Goal: Task Accomplishment & Management: Manage account settings

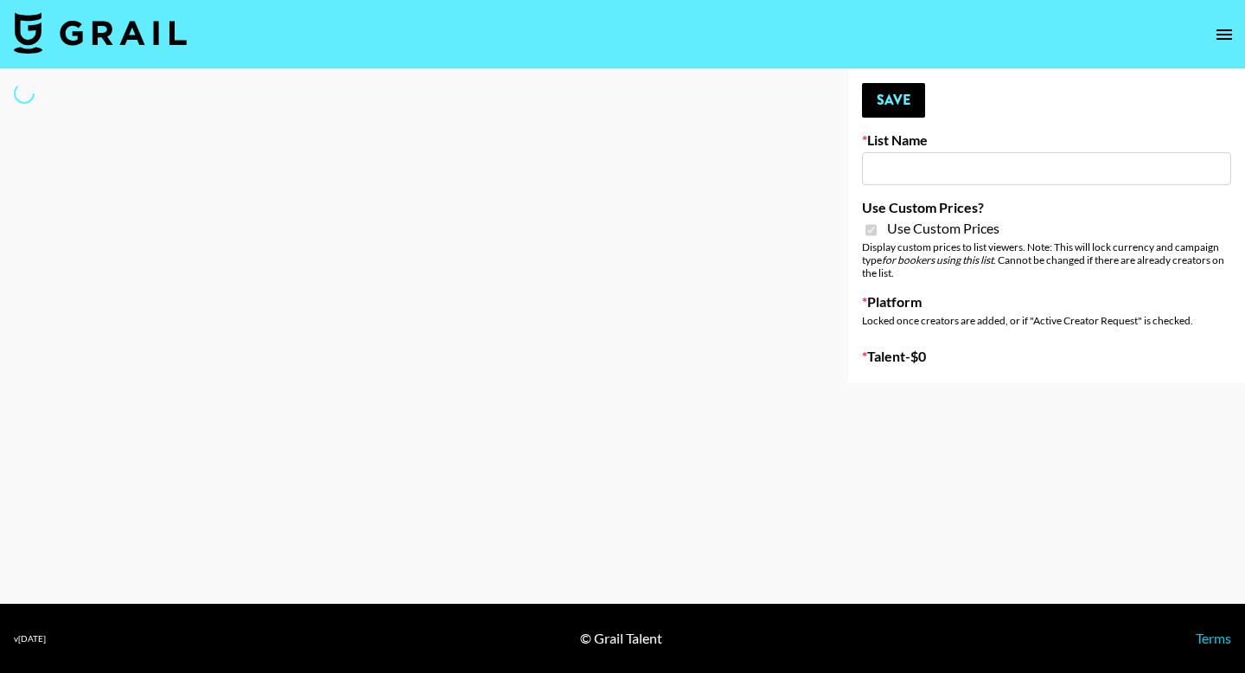
type input "Galaxy Lamps"
checkbox input "true"
select select "Brand"
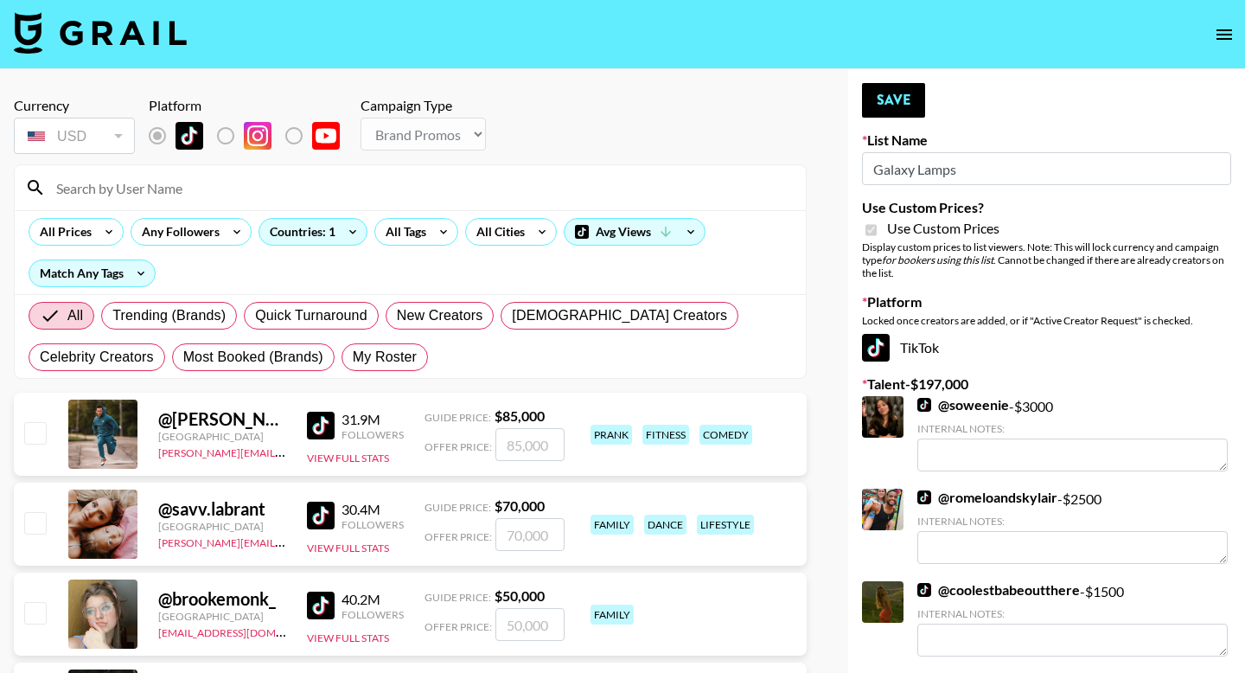
click at [298, 192] on input at bounding box center [421, 188] width 750 height 28
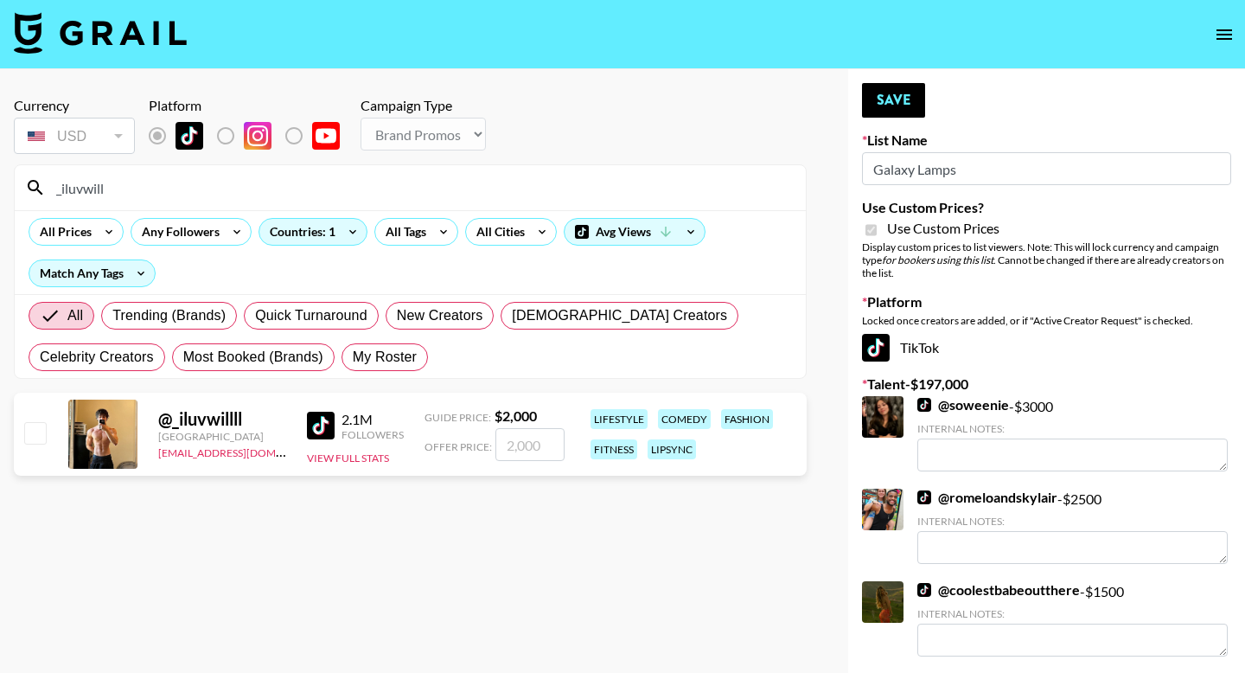
type input "_iluvwill"
click at [37, 431] on input "checkbox" at bounding box center [34, 432] width 21 height 21
checkbox input "true"
drag, startPoint x: 542, startPoint y: 451, endPoint x: 374, endPoint y: 443, distance: 168.8
click at [380, 443] on div "@ _iluvwillll [GEOGRAPHIC_DATA] [EMAIL_ADDRESS][DOMAIN_NAME] 2.1M Followers Vie…" at bounding box center [410, 434] width 793 height 83
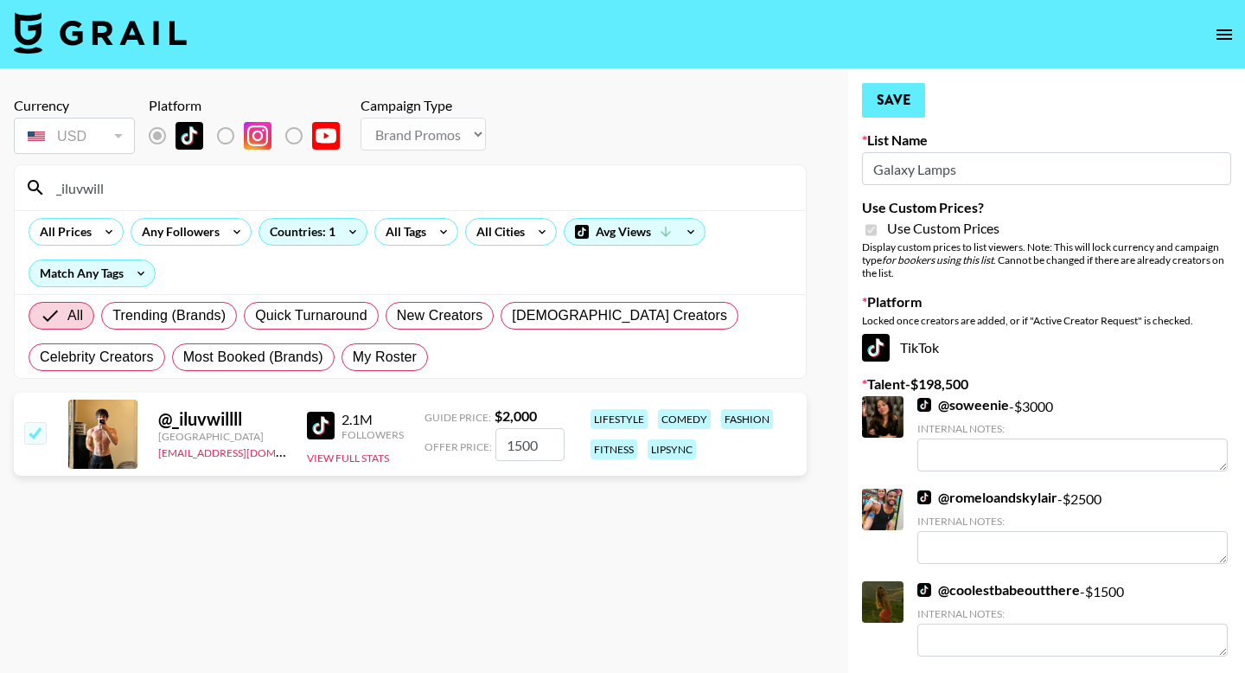
type input "1500"
click at [913, 93] on button "Save" at bounding box center [893, 100] width 63 height 35
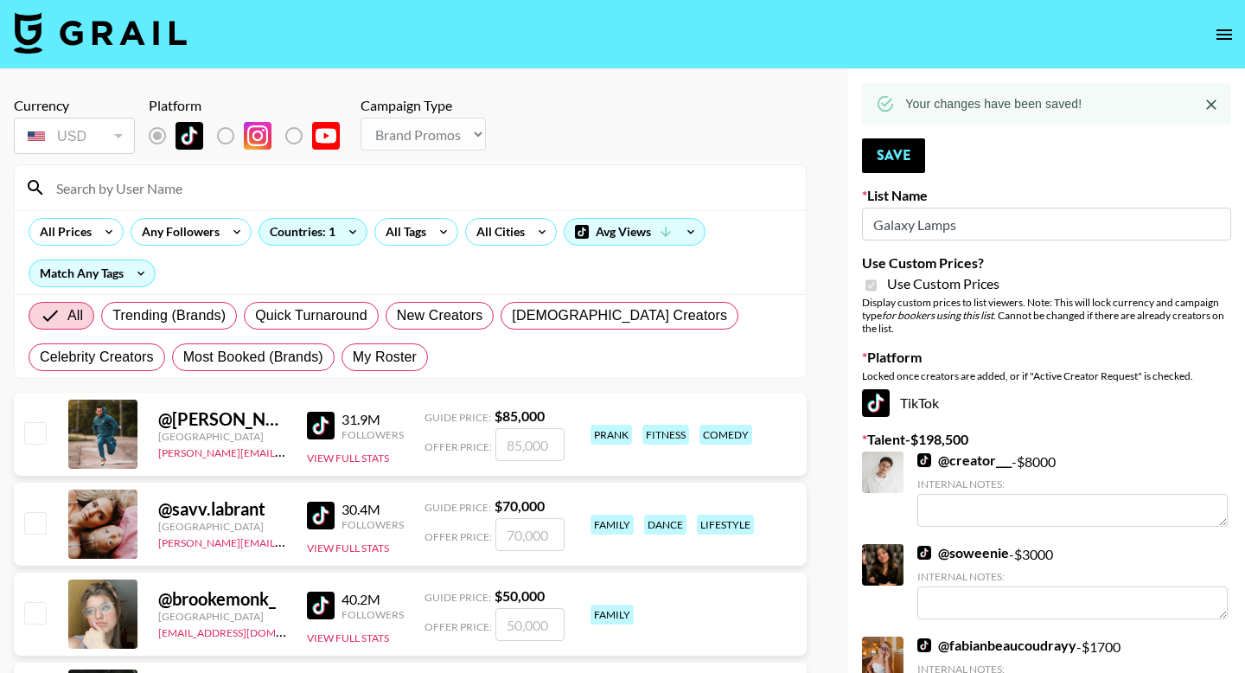
click at [185, 183] on input at bounding box center [421, 188] width 750 height 28
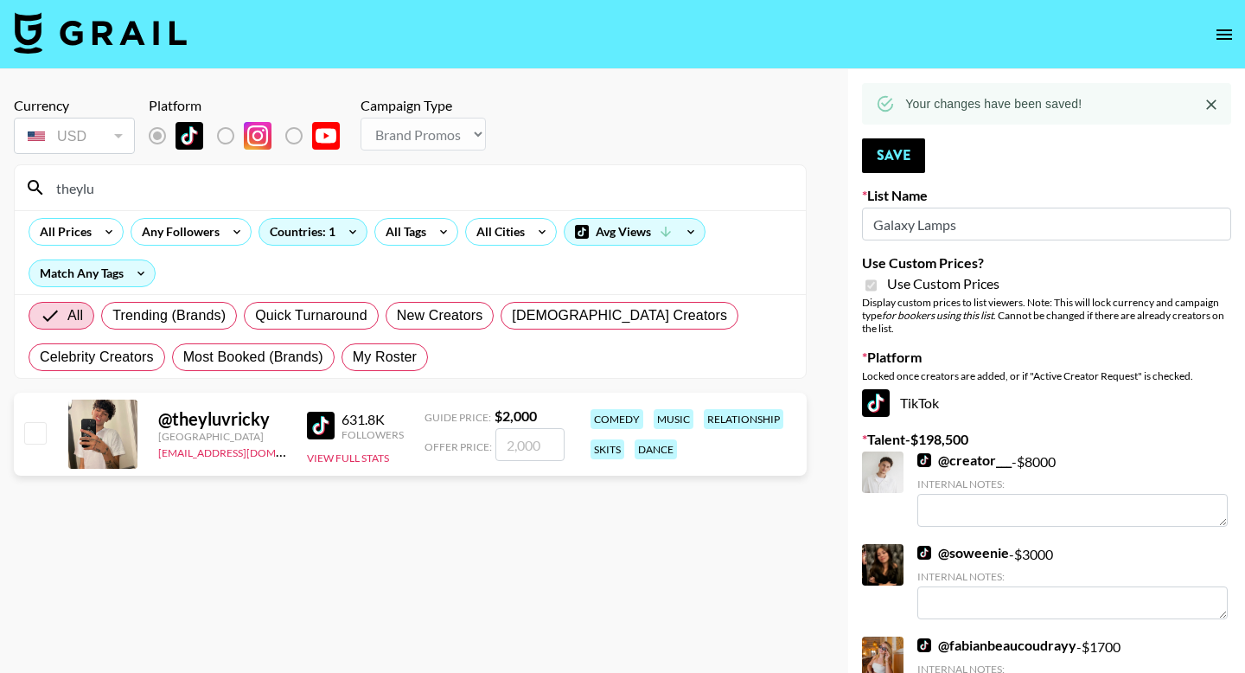
type input "theylu"
click at [530, 433] on input "number" at bounding box center [529, 444] width 69 height 33
checkbox input "true"
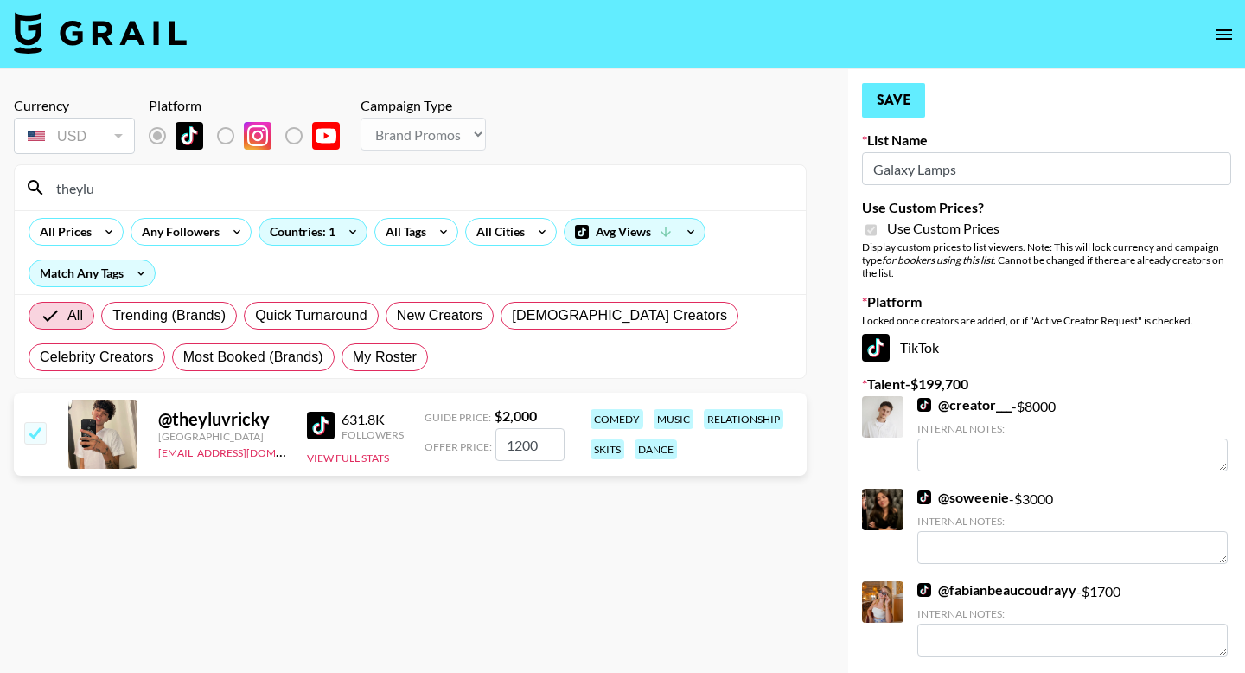
type input "1200"
click at [894, 102] on button "Save" at bounding box center [893, 100] width 63 height 35
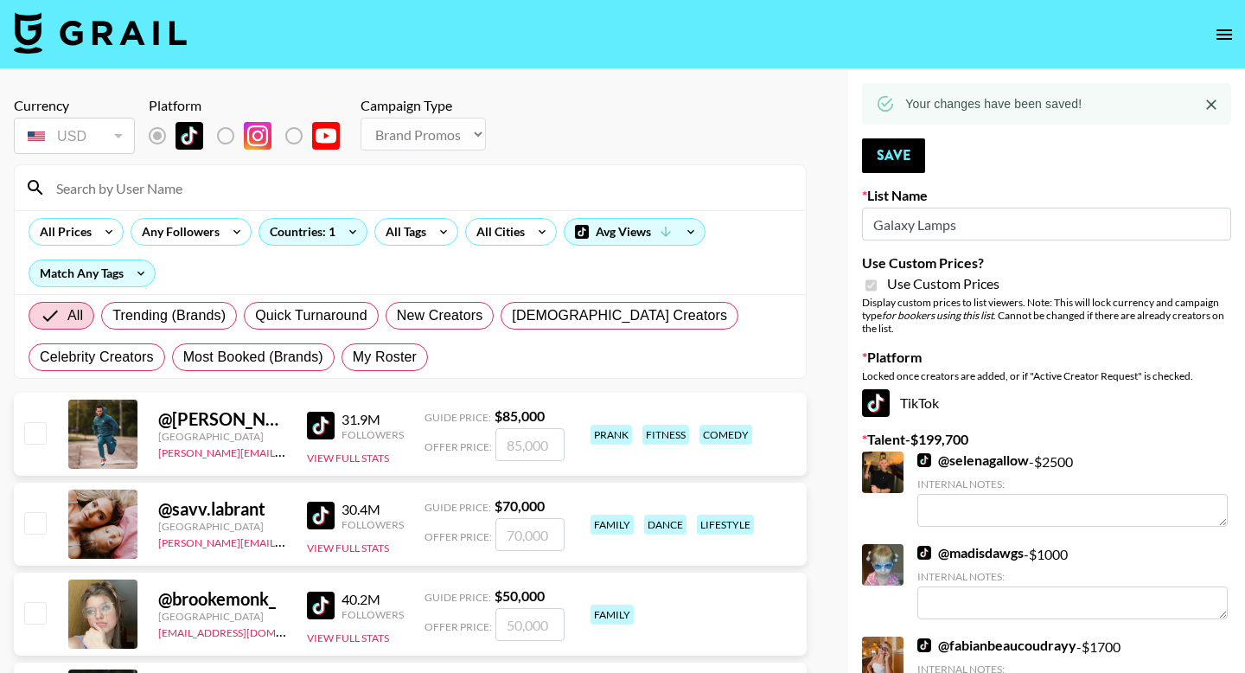
click at [195, 208] on div at bounding box center [410, 187] width 791 height 45
click at [219, 189] on input at bounding box center [421, 188] width 750 height 28
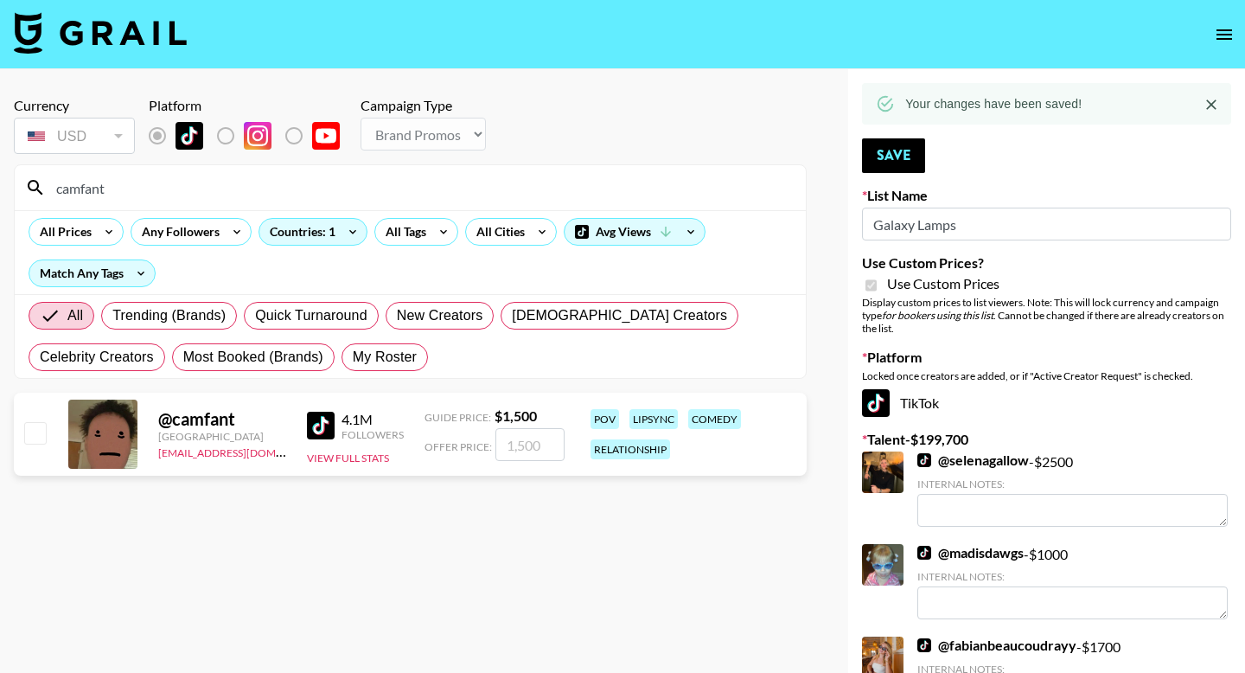
type input "camfant"
click at [546, 456] on input "number" at bounding box center [529, 444] width 69 height 33
checkbox input "true"
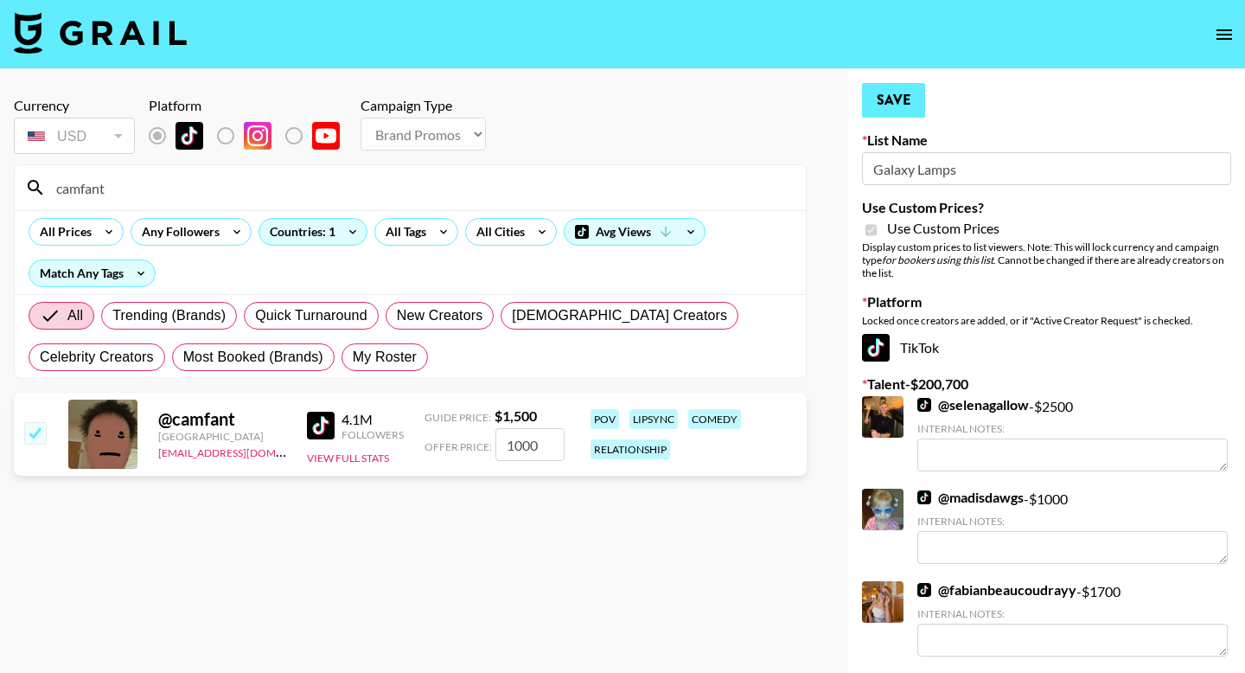
type input "1000"
click at [895, 87] on button "Save" at bounding box center [893, 100] width 63 height 35
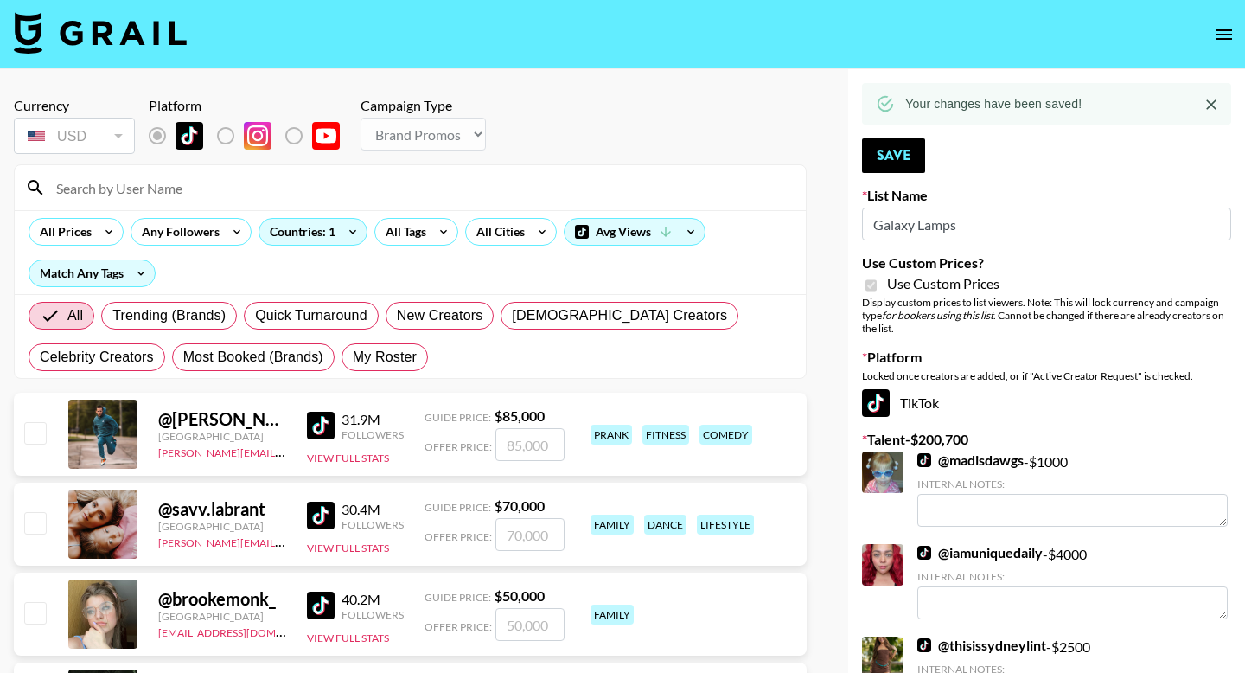
click at [240, 178] on input at bounding box center [421, 188] width 750 height 28
click at [326, 202] on div at bounding box center [410, 187] width 791 height 45
click at [326, 201] on input at bounding box center [421, 188] width 750 height 28
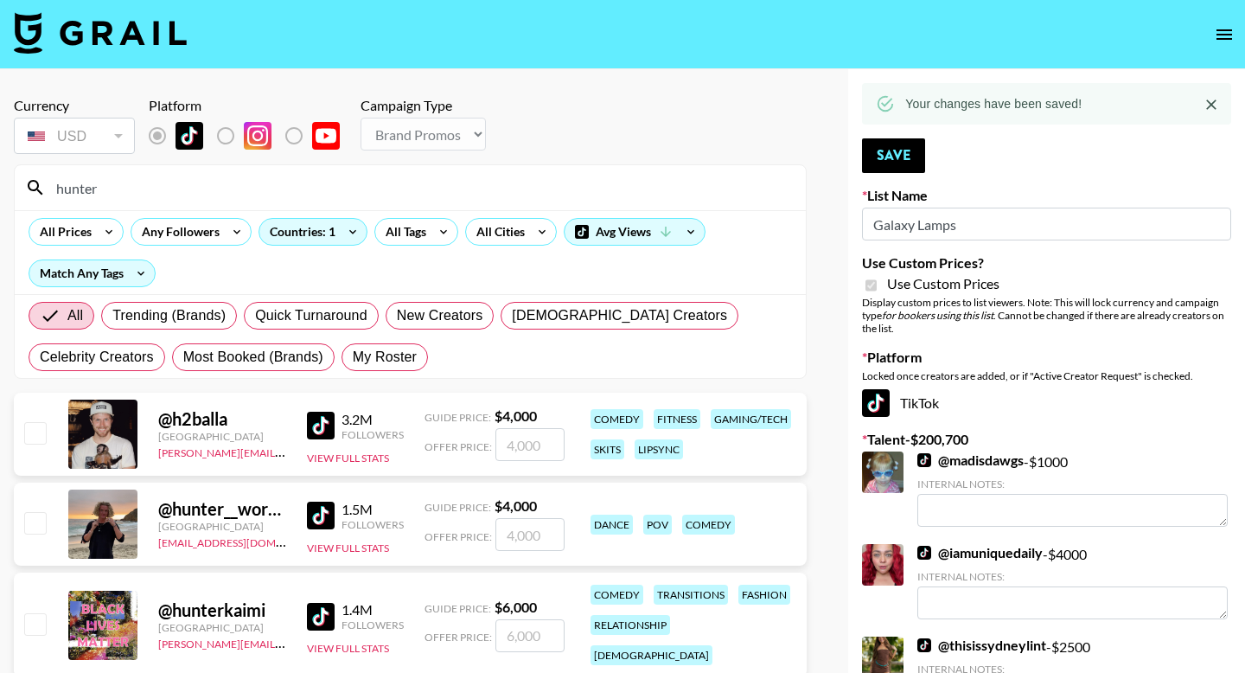
type input "hunter"
click at [49, 523] on div "@ hunter__workman United States [EMAIL_ADDRESS][DOMAIN_NAME] 1.5M Followers Vie…" at bounding box center [410, 524] width 793 height 83
drag, startPoint x: 35, startPoint y: 527, endPoint x: 80, endPoint y: 485, distance: 60.6
click at [35, 527] on input "checkbox" at bounding box center [34, 522] width 21 height 21
checkbox input "true"
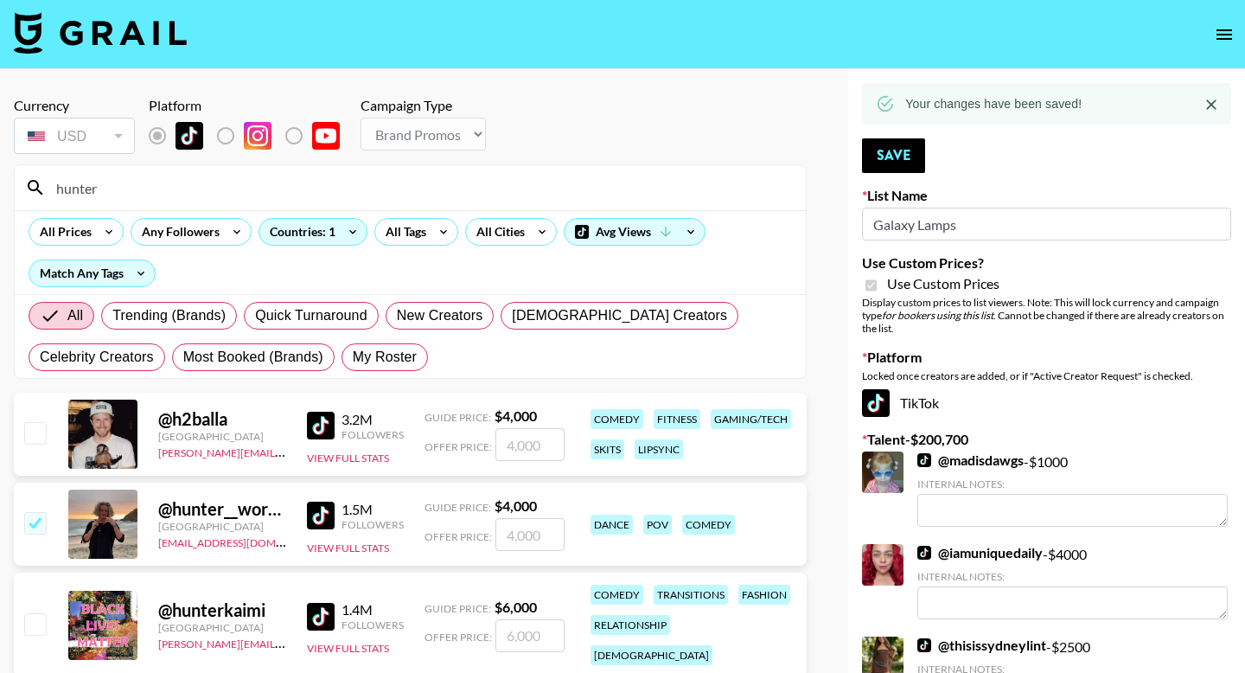
type input "4000"
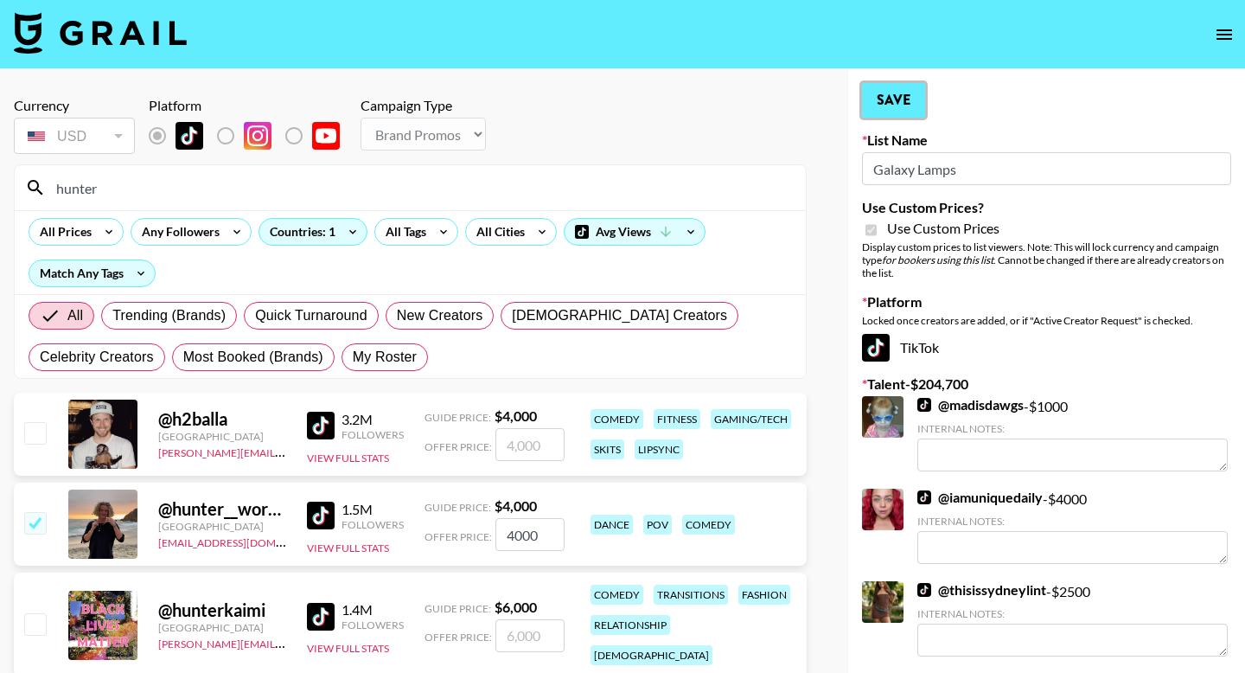
drag, startPoint x: 910, startPoint y: 95, endPoint x: 864, endPoint y: 98, distance: 45.9
click at [910, 95] on button "Save" at bounding box center [893, 100] width 63 height 35
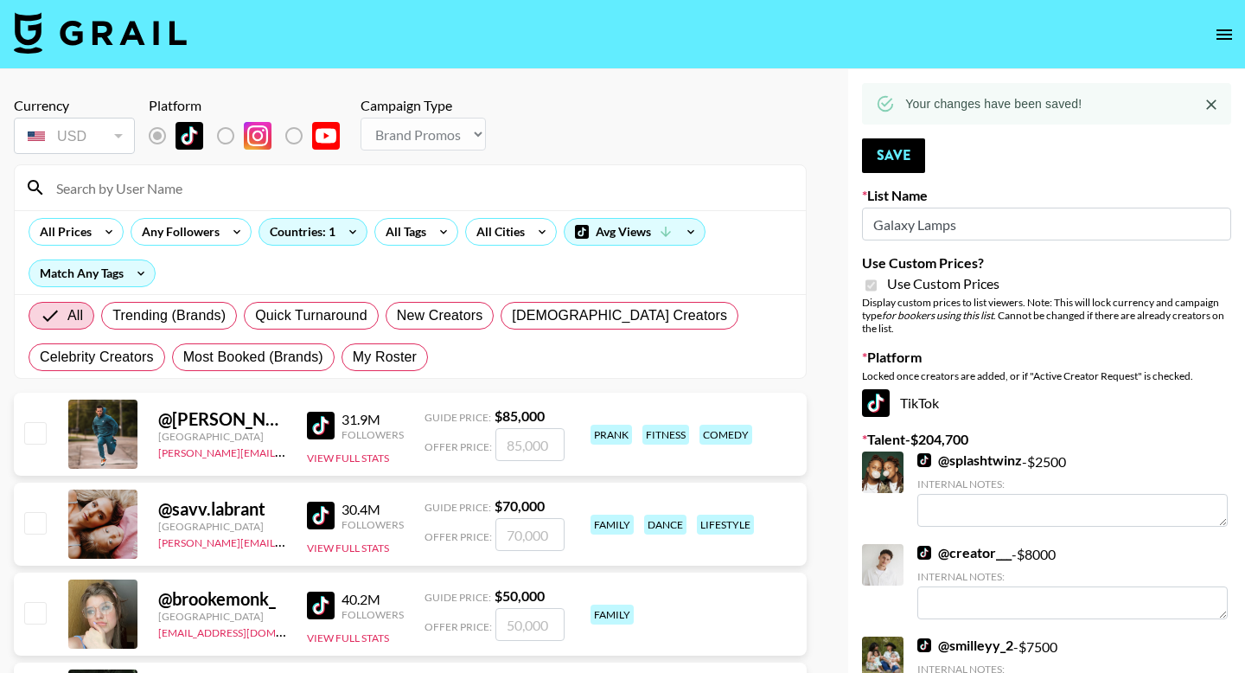
click at [206, 178] on input at bounding box center [421, 188] width 750 height 28
click at [848, 59] on nav at bounding box center [622, 34] width 1245 height 69
click at [310, 193] on input at bounding box center [421, 188] width 750 height 28
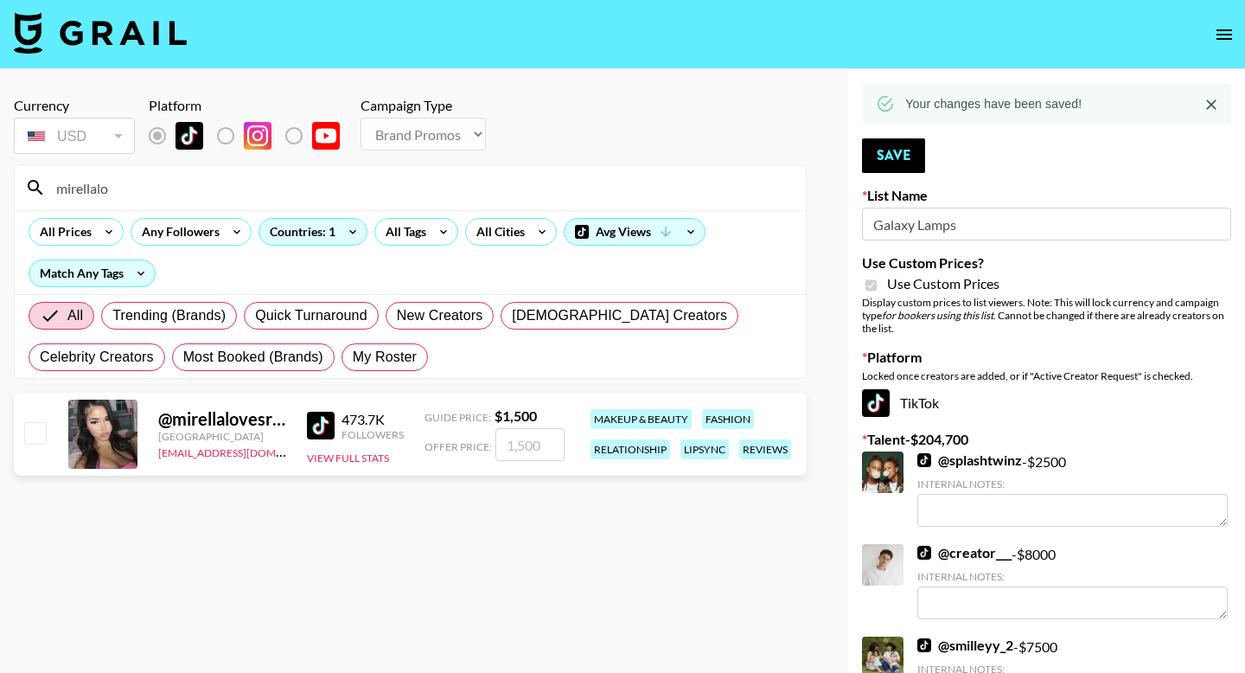
type input "mirellalo"
click at [27, 425] on input "checkbox" at bounding box center [34, 432] width 21 height 21
checkbox input "true"
type input "1500"
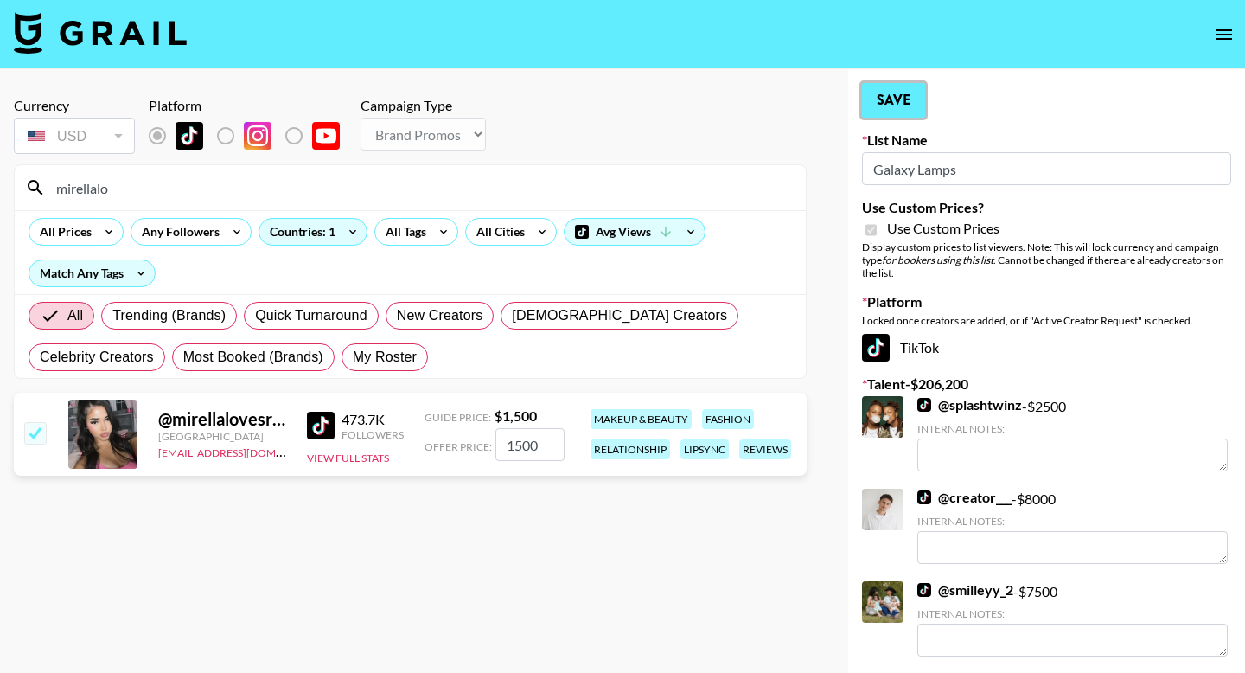
click at [896, 95] on button "Save" at bounding box center [893, 100] width 63 height 35
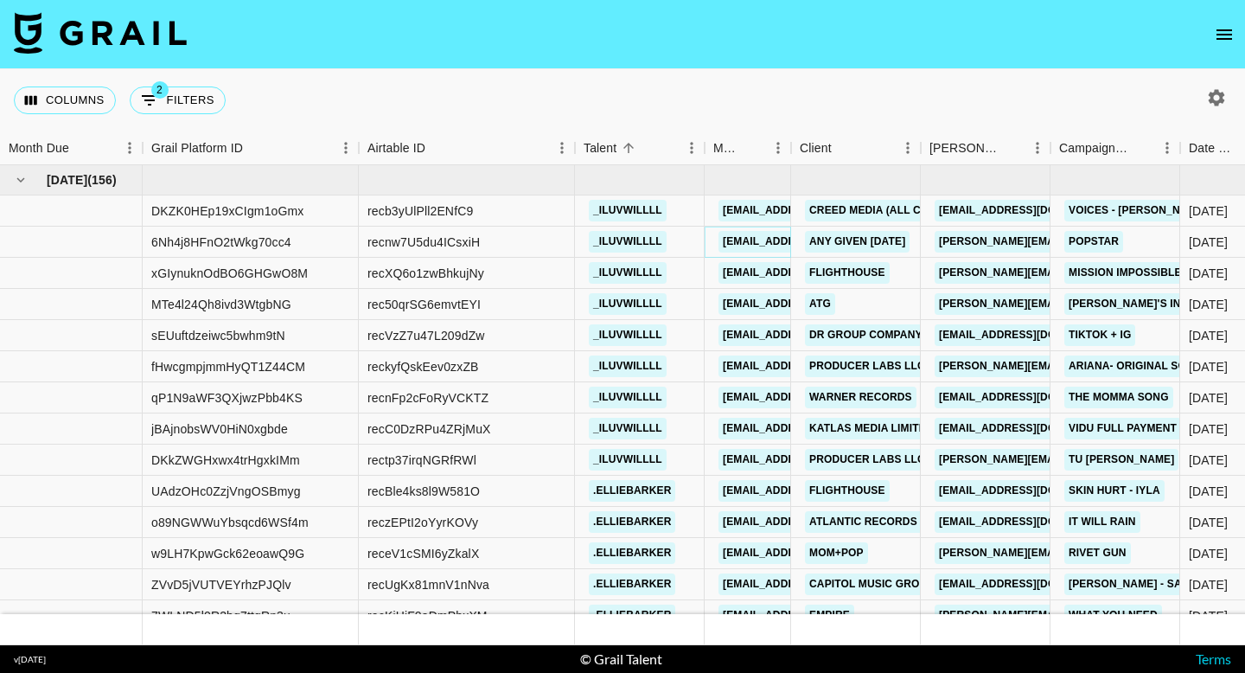
click at [758, 247] on link "[EMAIL_ADDRESS][DOMAIN_NAME]" at bounding box center [816, 242] width 194 height 22
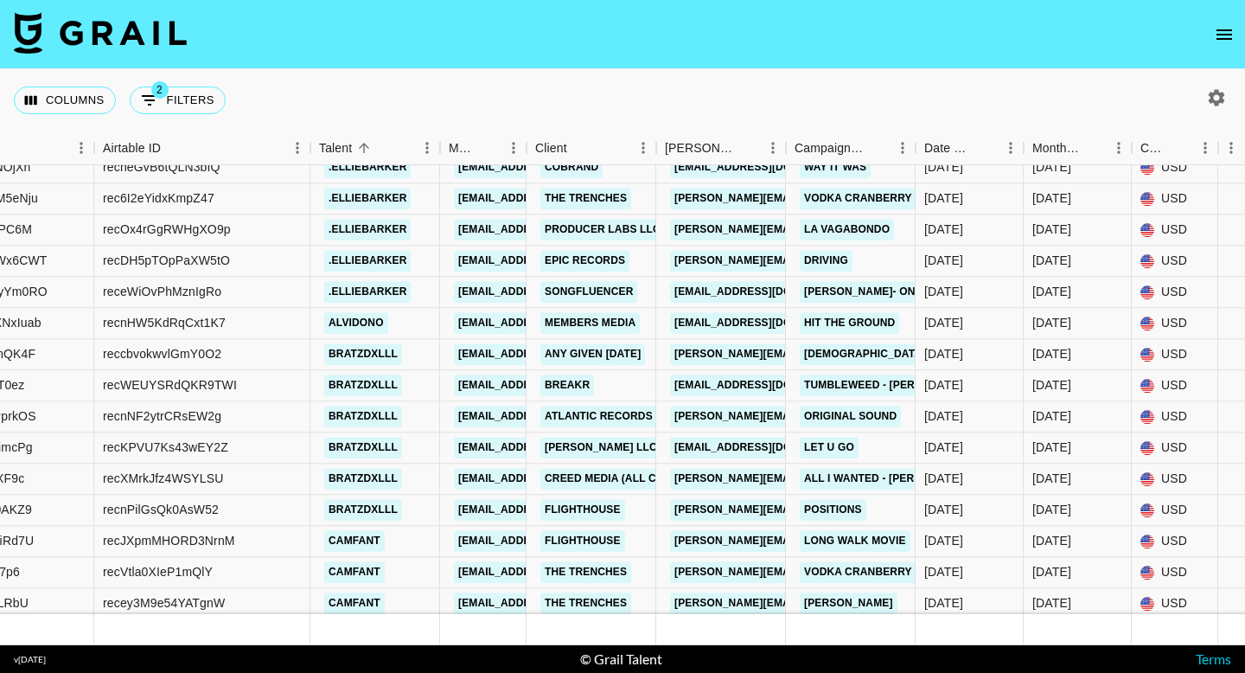
scroll to position [12763, 265]
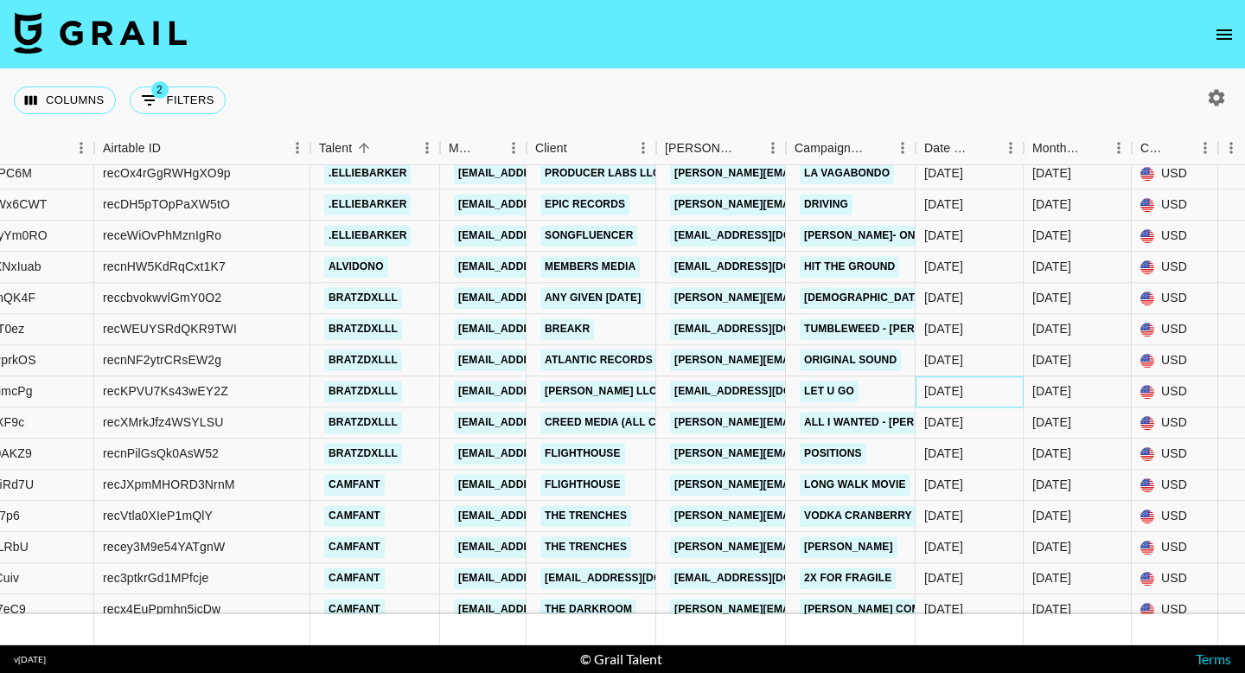
click at [939, 376] on div "8/18/2025" at bounding box center [970, 391] width 108 height 31
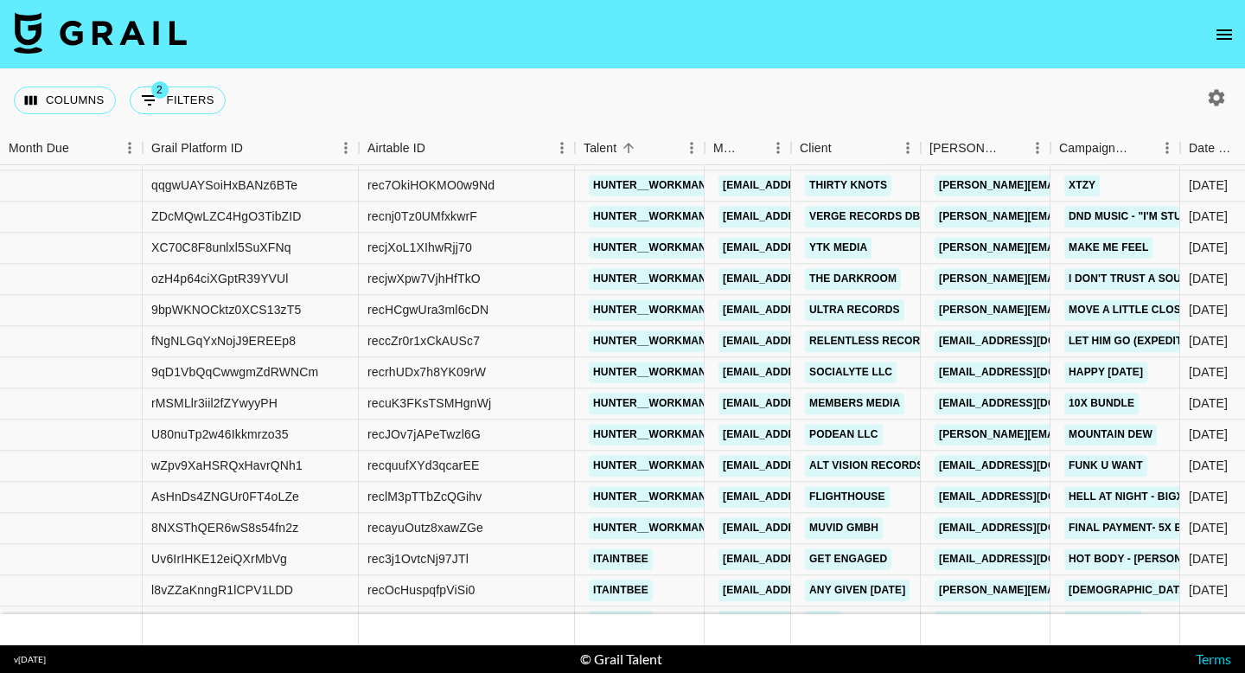
scroll to position [13771, 0]
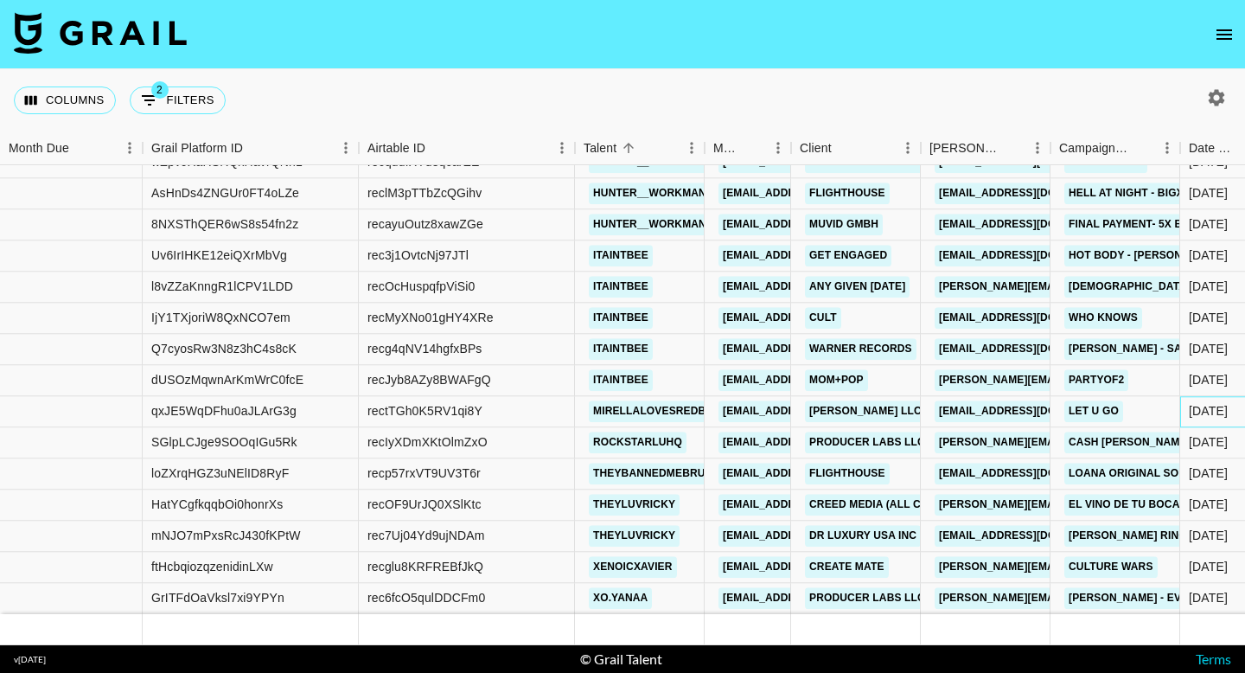
click at [1199, 410] on div "8/18/2025" at bounding box center [1208, 411] width 39 height 17
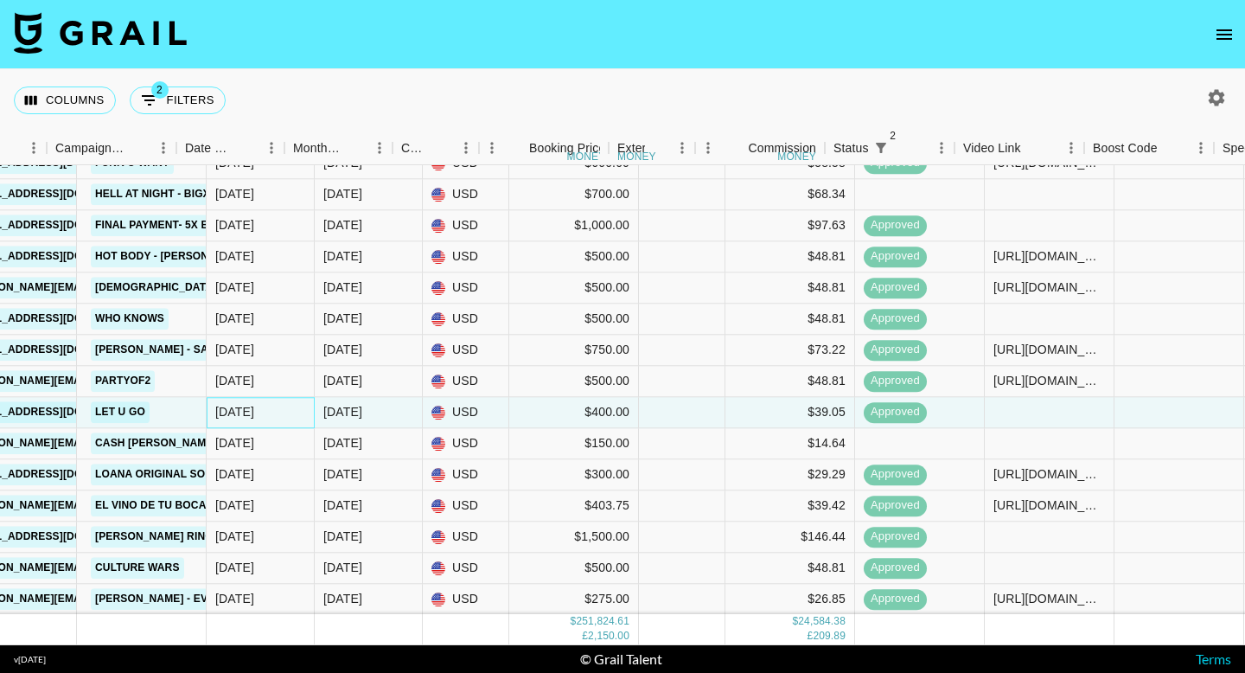
scroll to position [13770, 2080]
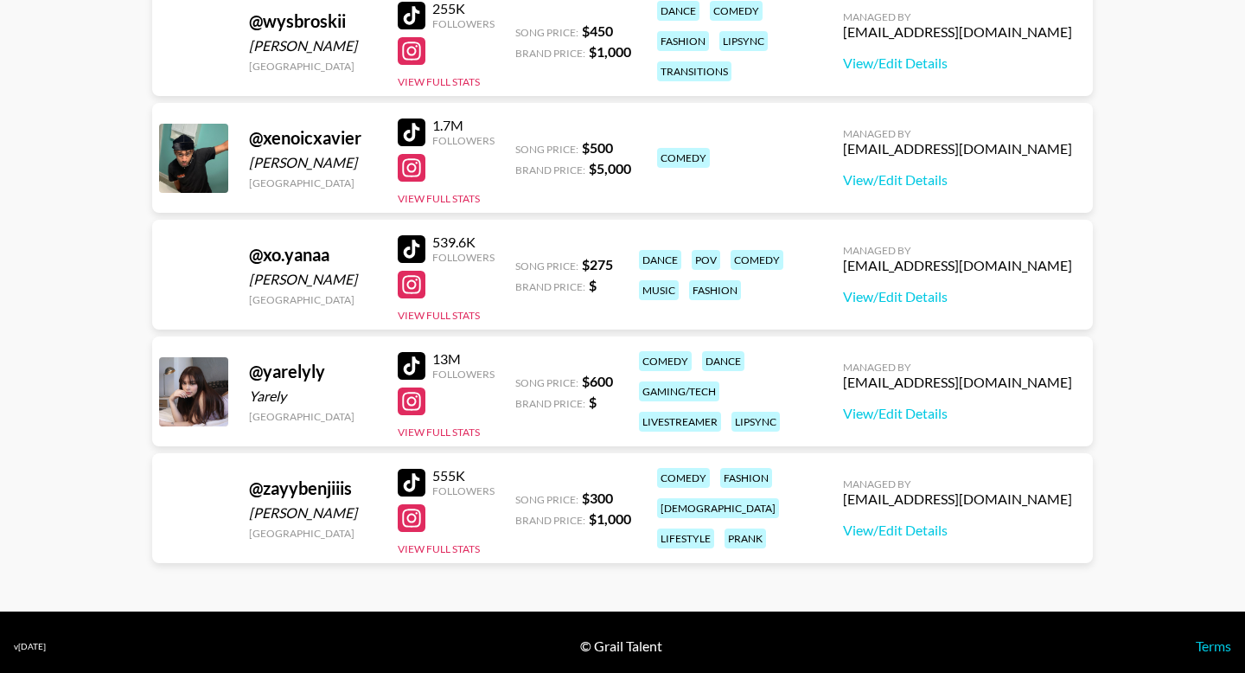
scroll to position [10510, 0]
